Goal: Find specific page/section: Find specific page/section

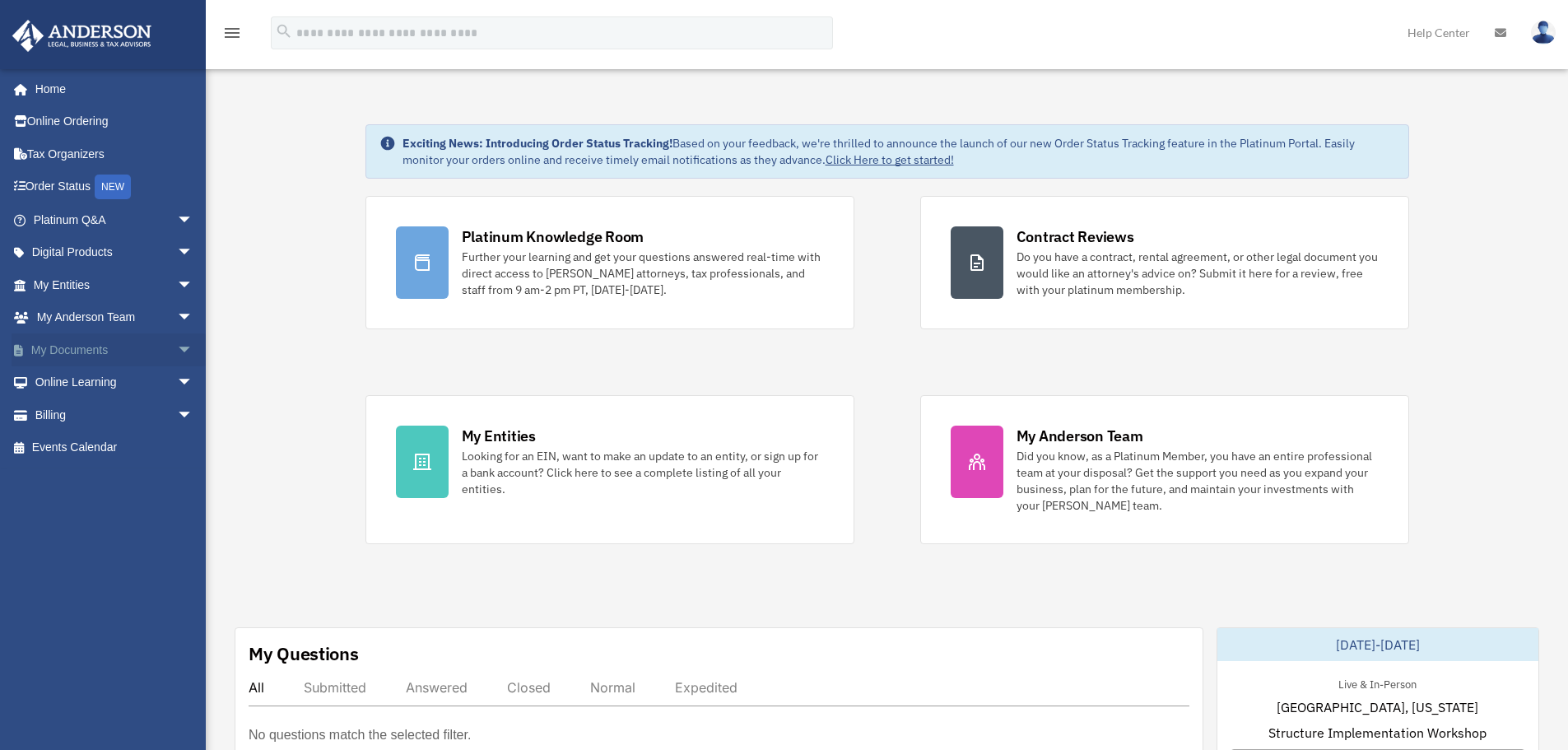
click at [141, 354] on link "My Documents arrow_drop_down" at bounding box center [115, 350] width 206 height 33
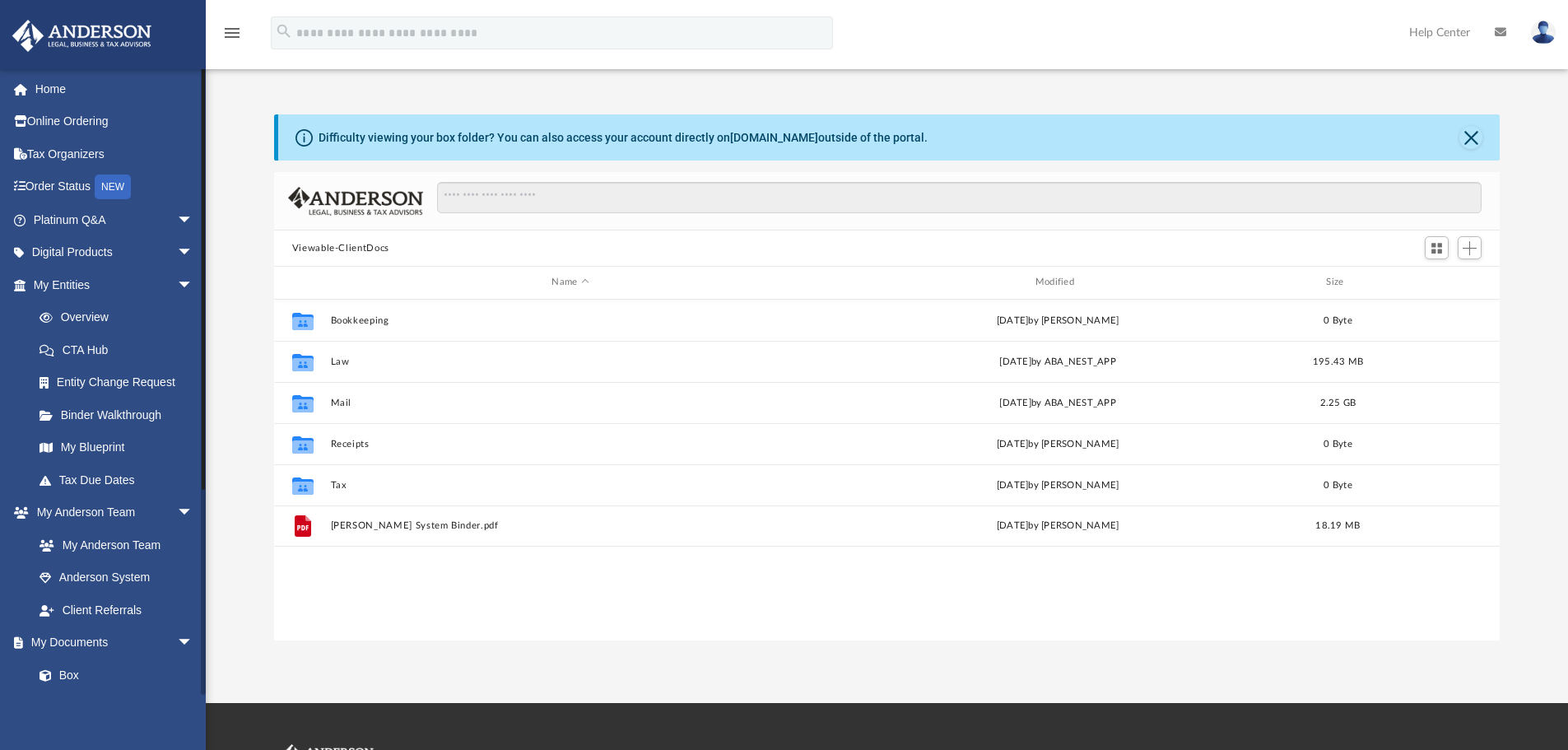
scroll to position [362, 1213]
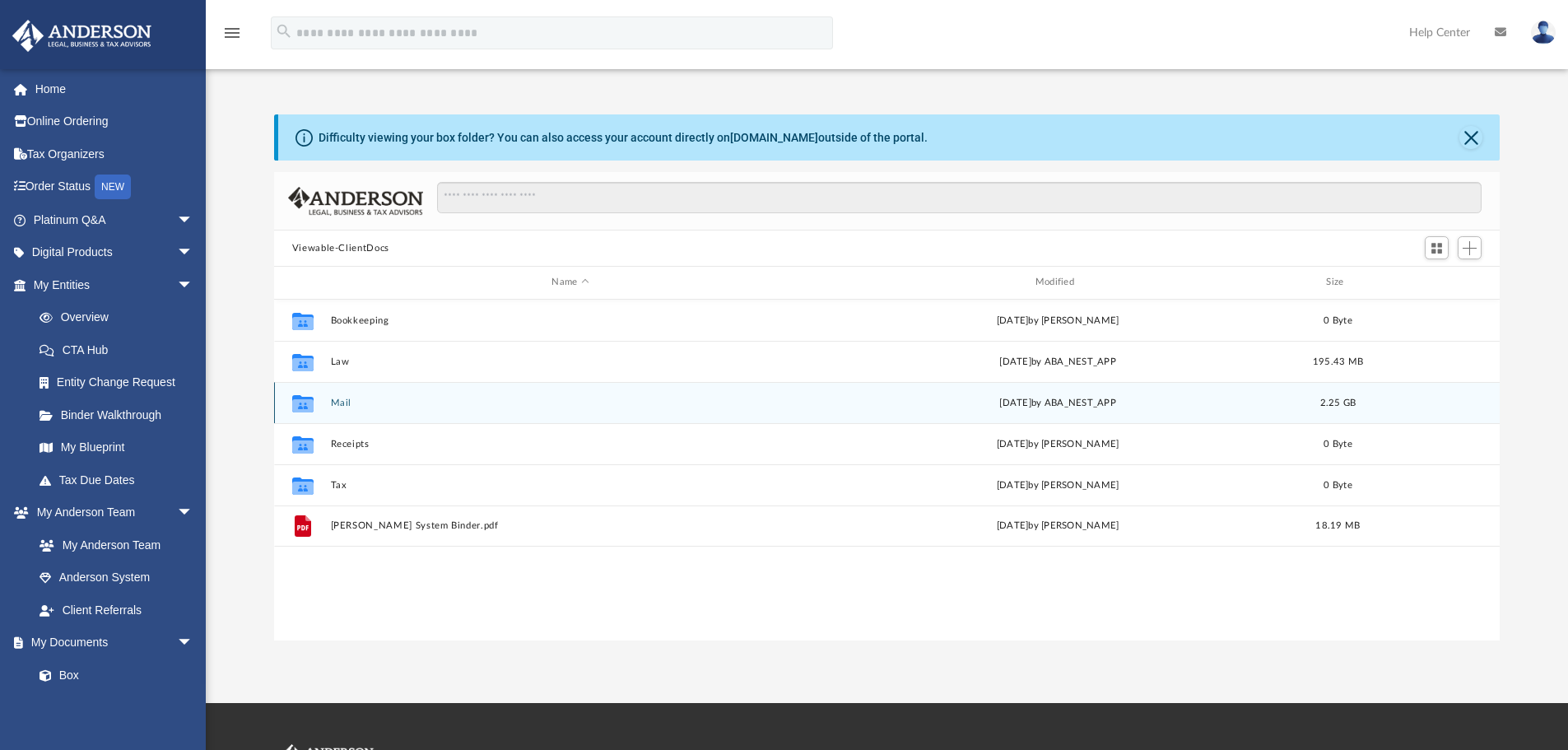
click at [385, 404] on button "Mail" at bounding box center [570, 403] width 479 height 11
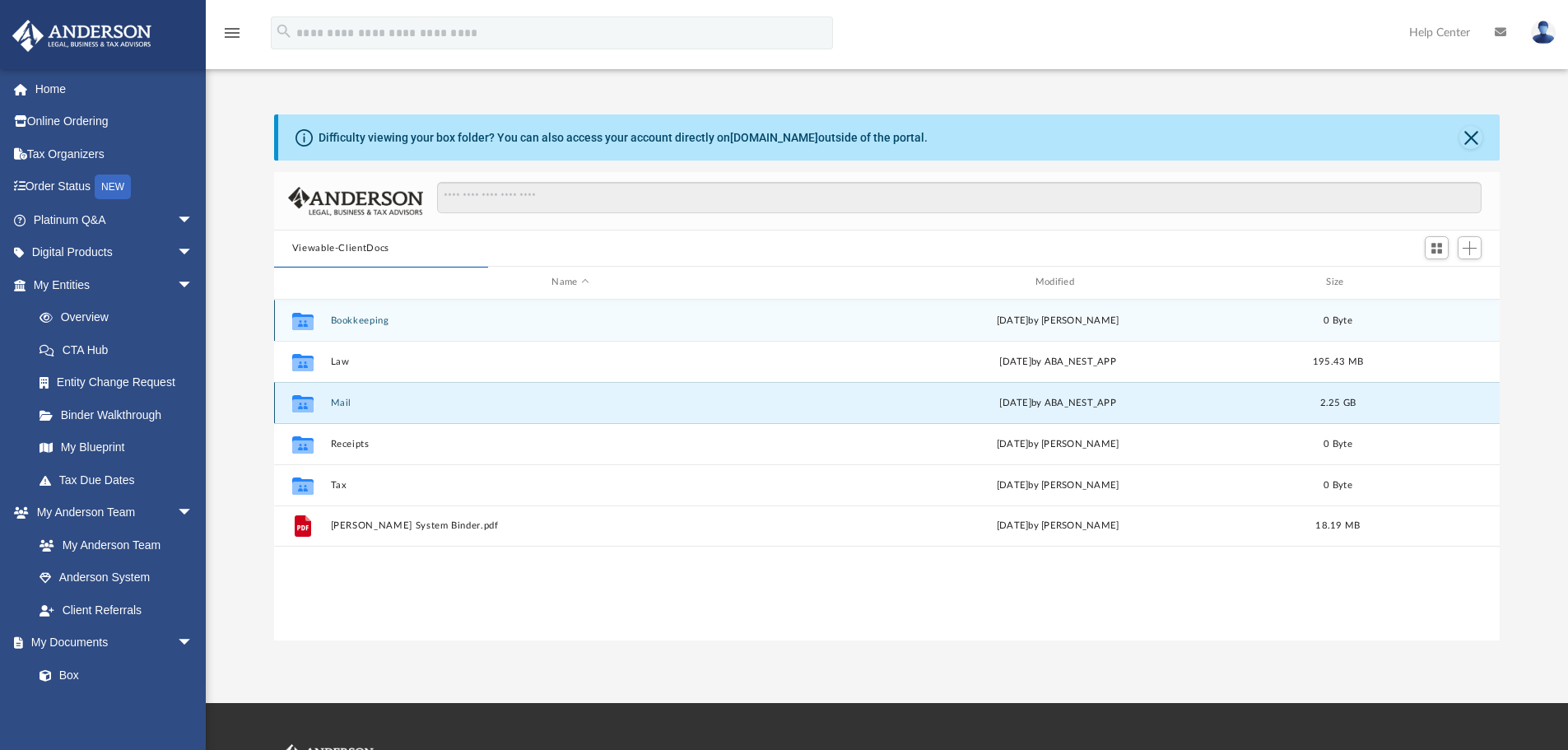
scroll to position [311, 1213]
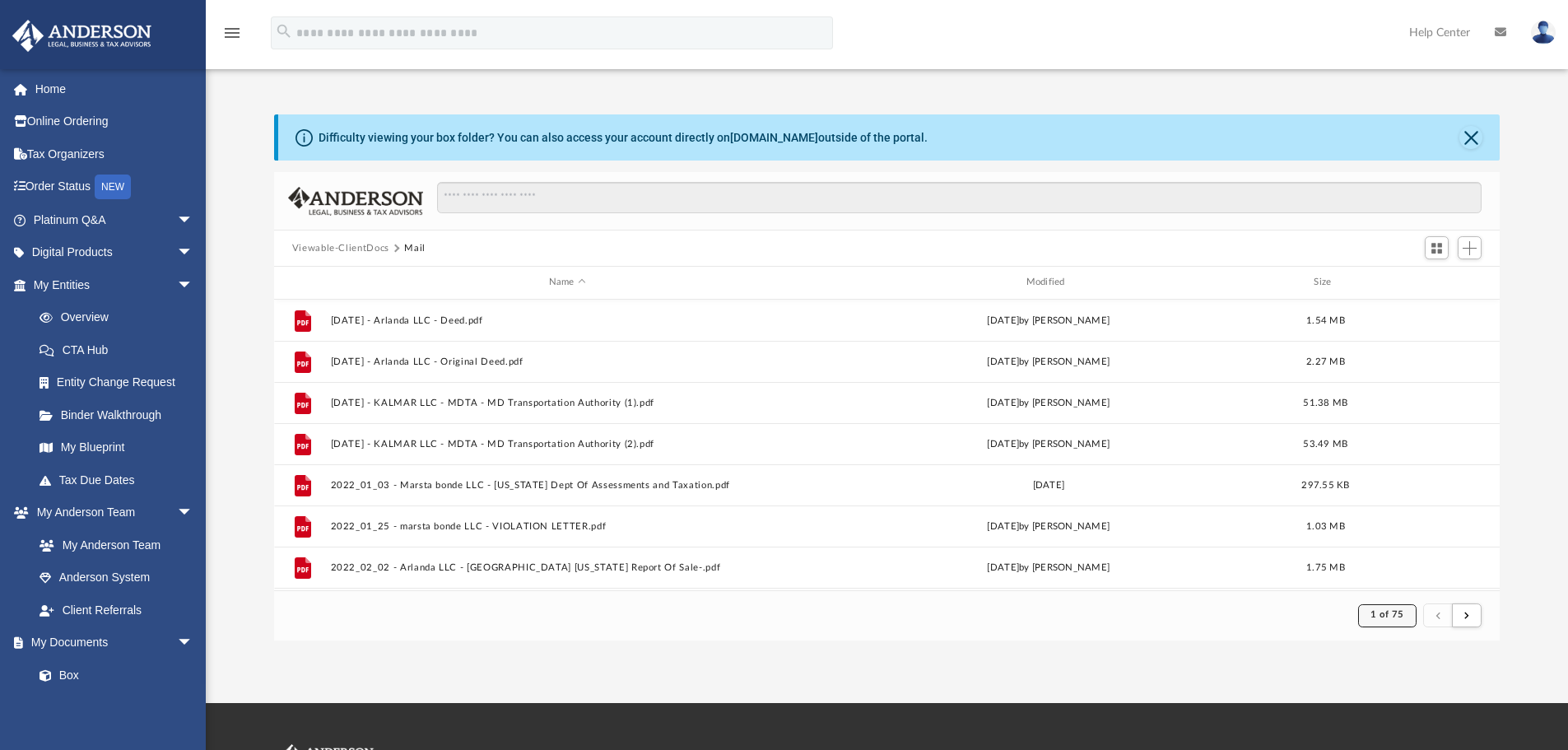
click at [1392, 622] on button "1 of 75" at bounding box center [1387, 616] width 58 height 23
click at [1395, 575] on li "75" at bounding box center [1401, 574] width 12 height 17
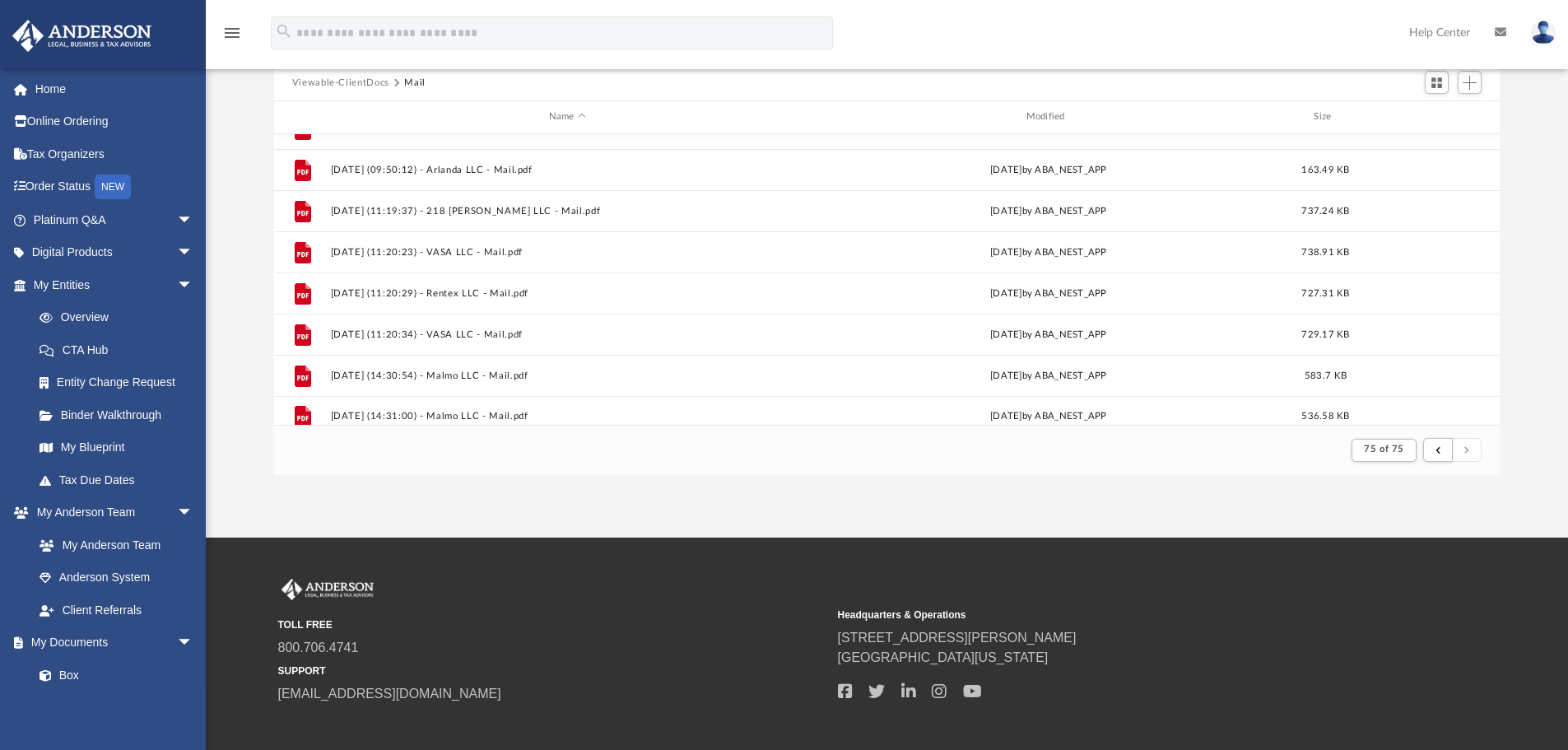
scroll to position [1726, 0]
